Goal: Task Accomplishment & Management: Manage account settings

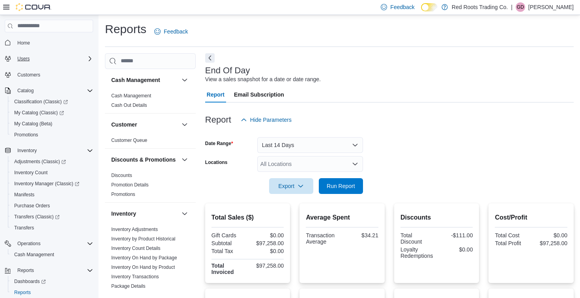
scroll to position [16, 0]
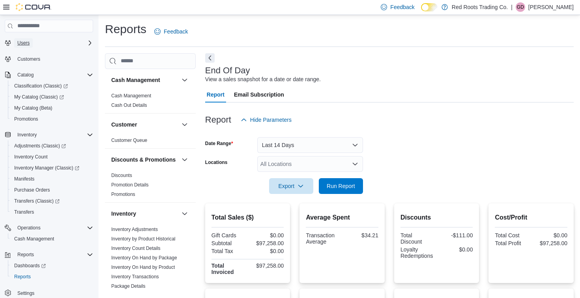
click at [20, 42] on span "Users" at bounding box center [23, 43] width 12 height 6
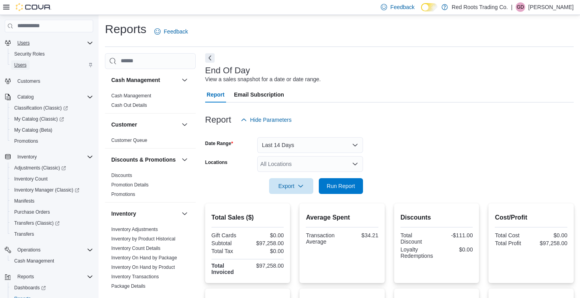
click at [23, 65] on span "Users" at bounding box center [20, 65] width 12 height 6
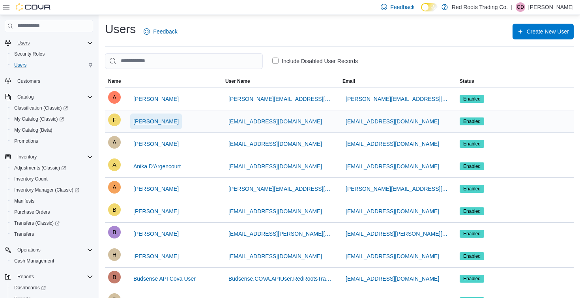
click at [141, 123] on span "Fuad Ali" at bounding box center [155, 122] width 45 height 8
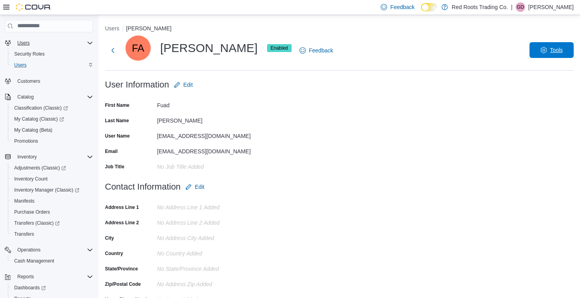
click at [557, 51] on span "Tools" at bounding box center [556, 50] width 13 height 8
click at [533, 69] on span "Reset Password" at bounding box center [545, 68] width 46 height 9
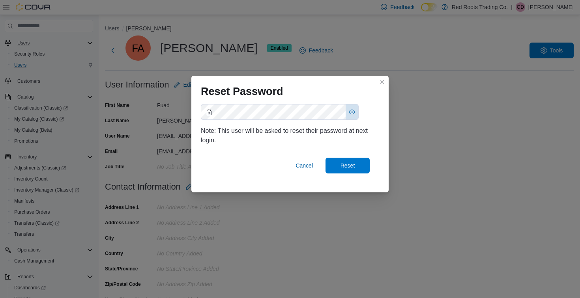
click at [352, 109] on button "Show password as plain text. Note: this will visually expose your password on t…" at bounding box center [352, 112] width 13 height 15
click at [350, 163] on span "Reset" at bounding box center [348, 165] width 15 height 8
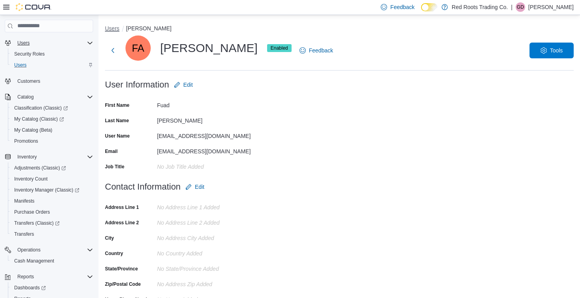
click at [107, 30] on button "Users" at bounding box center [112, 28] width 15 height 6
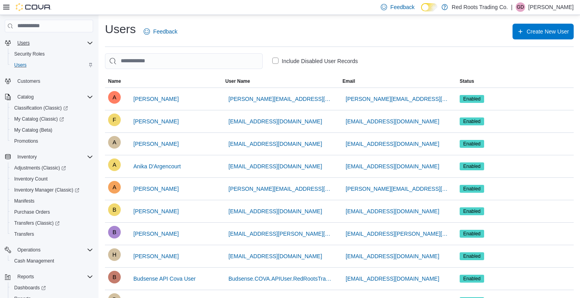
click at [555, 3] on p "Giles De Souza" at bounding box center [551, 6] width 45 height 9
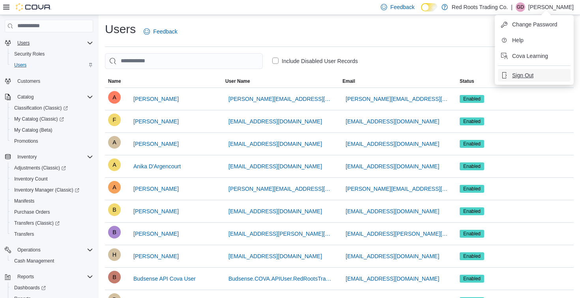
click at [526, 77] on span "Sign Out" at bounding box center [522, 75] width 21 height 8
